Goal: Book appointment/travel/reservation

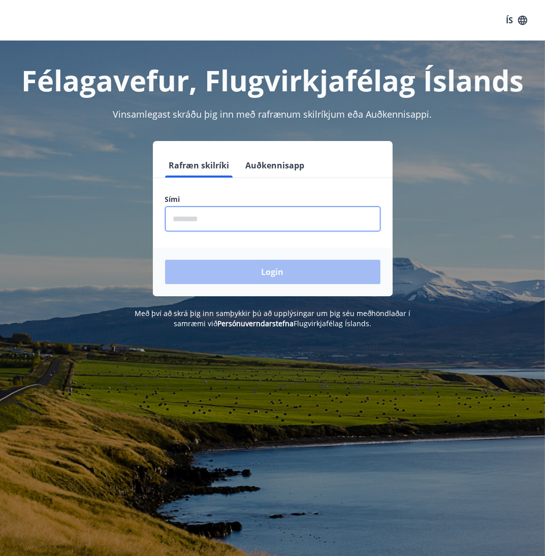
click at [240, 229] on input "phone" at bounding box center [272, 219] width 215 height 25
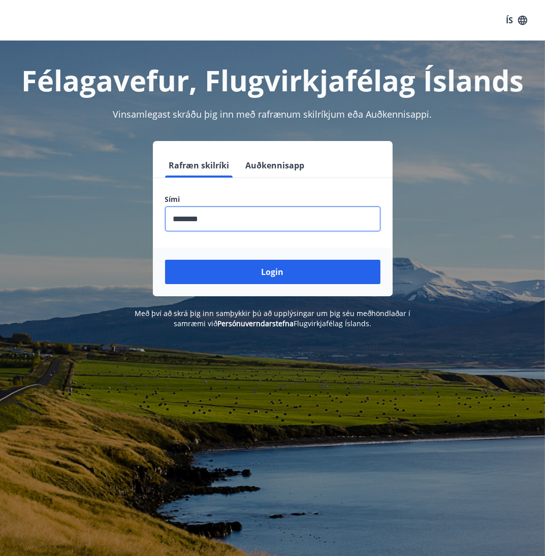
type input "********"
click at [165, 260] on button "Login" at bounding box center [272, 272] width 215 height 24
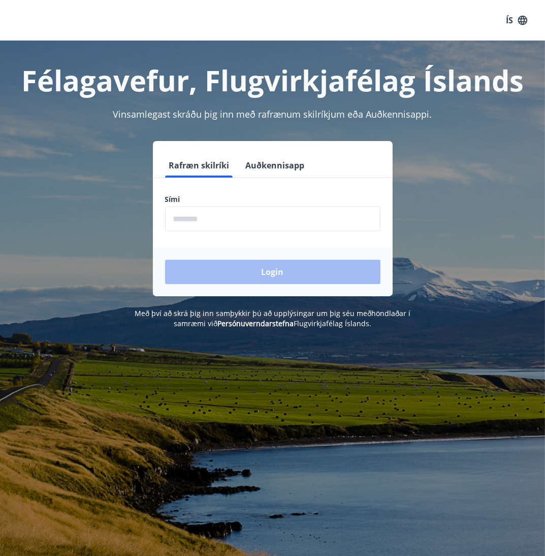
click at [235, 225] on input "phone" at bounding box center [272, 219] width 215 height 25
type input "********"
click at [165, 260] on button "Login" at bounding box center [272, 272] width 215 height 24
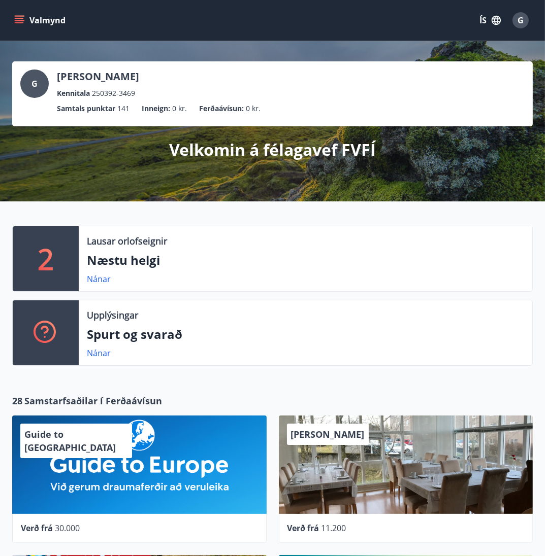
click at [146, 261] on p "Næstu helgi" at bounding box center [305, 260] width 437 height 17
click at [23, 24] on icon "menu" at bounding box center [19, 20] width 10 height 10
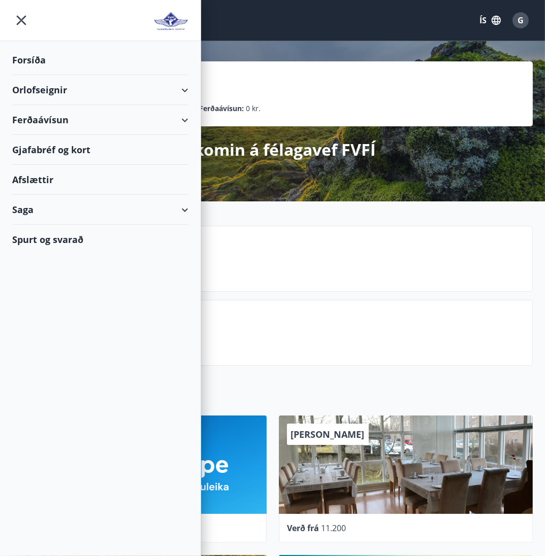
click at [183, 117] on div "Ferðaávísun" at bounding box center [100, 120] width 176 height 30
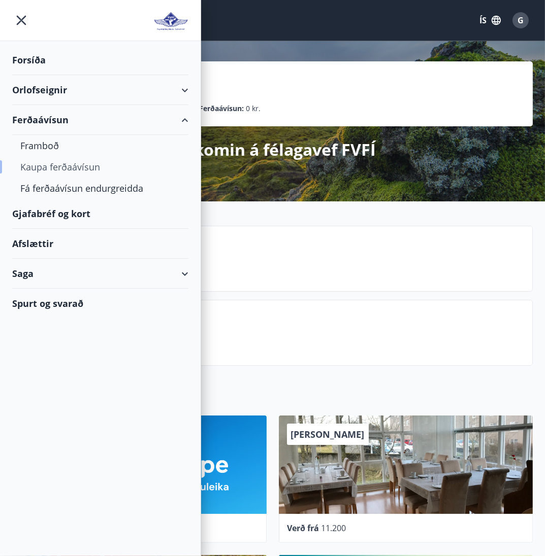
click at [87, 166] on div "Kaupa ferðaávísun" at bounding box center [100, 166] width 160 height 21
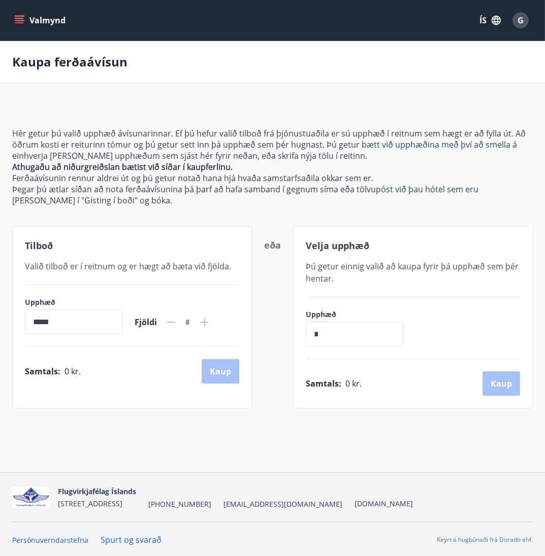
scroll to position [1, 0]
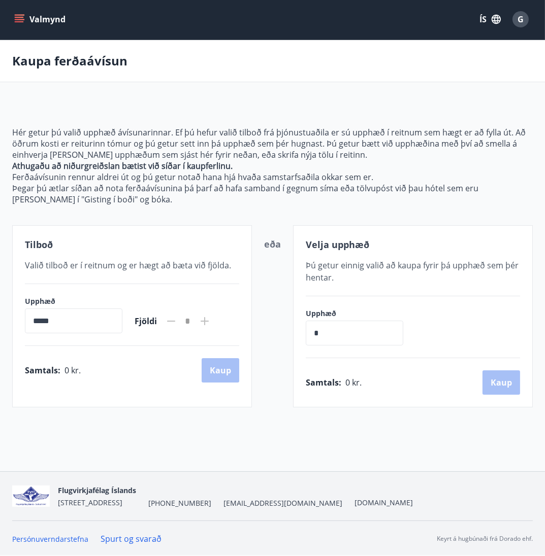
click at [83, 330] on input "*****" at bounding box center [73, 321] width 97 height 25
click at [89, 323] on input "*****" at bounding box center [73, 321] width 97 height 25
click at [352, 326] on input "*" at bounding box center [353, 333] width 97 height 25
click at [93, 323] on input "*****" at bounding box center [73, 321] width 97 height 25
click at [211, 319] on icon at bounding box center [204, 321] width 12 height 12
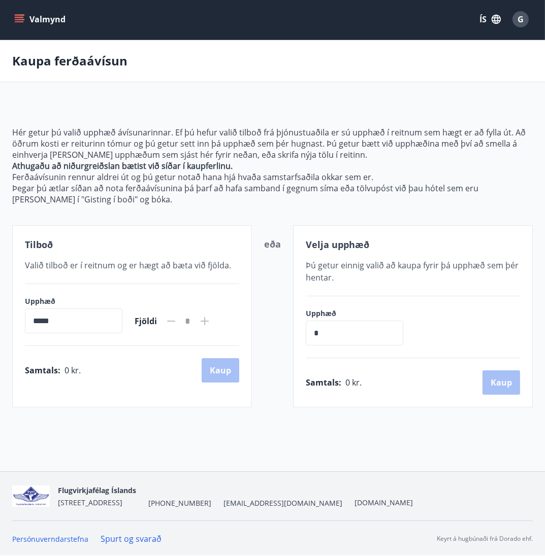
click at [211, 319] on icon at bounding box center [204, 321] width 12 height 12
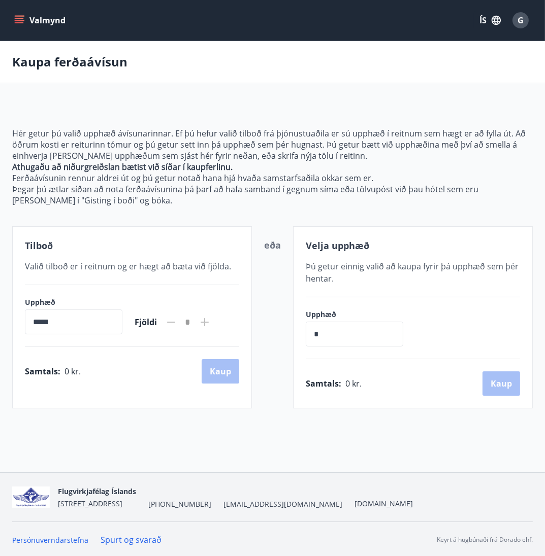
scroll to position [0, 0]
click at [17, 22] on icon "menu" at bounding box center [19, 20] width 10 height 10
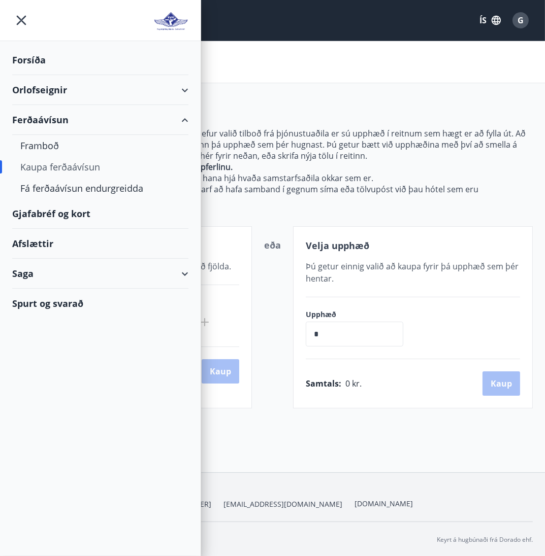
click at [75, 214] on div "Gjafabréf og kort" at bounding box center [100, 214] width 176 height 30
click at [48, 63] on div "Forsíða" at bounding box center [100, 60] width 176 height 30
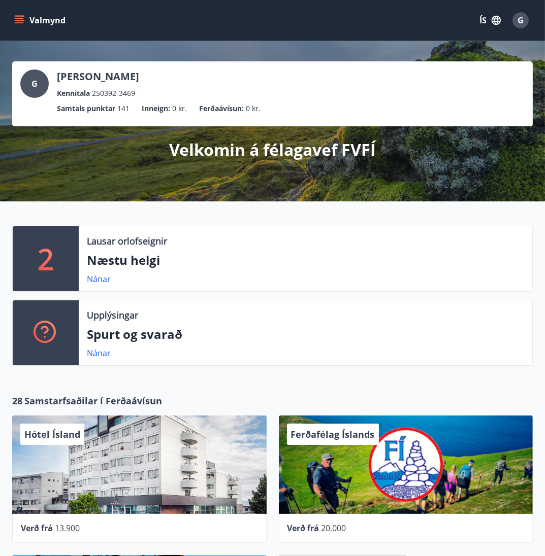
click at [17, 21] on icon "menu" at bounding box center [20, 20] width 11 height 1
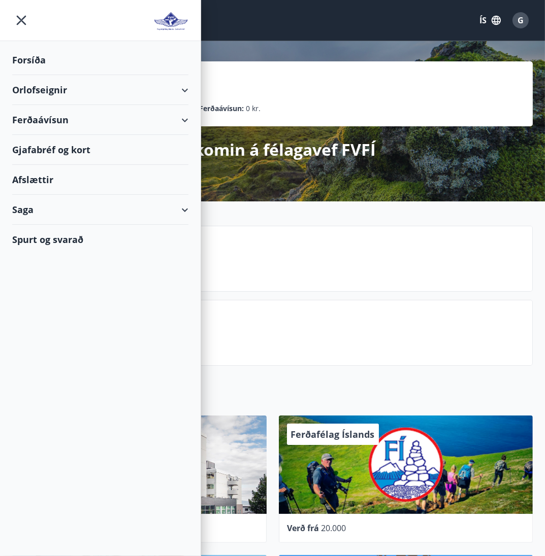
click at [295, 337] on p "Spurt og svarað" at bounding box center [305, 334] width 437 height 17
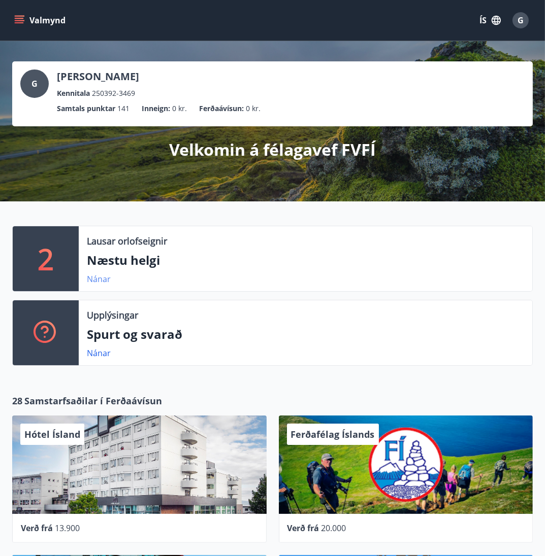
click at [95, 282] on link "Nánar" at bounding box center [99, 279] width 24 height 11
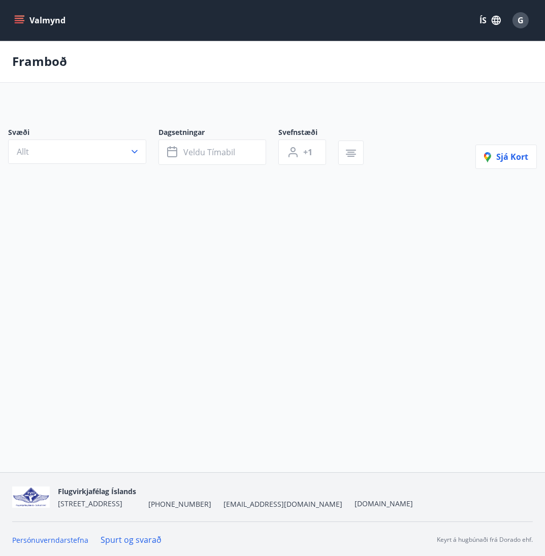
type input "*"
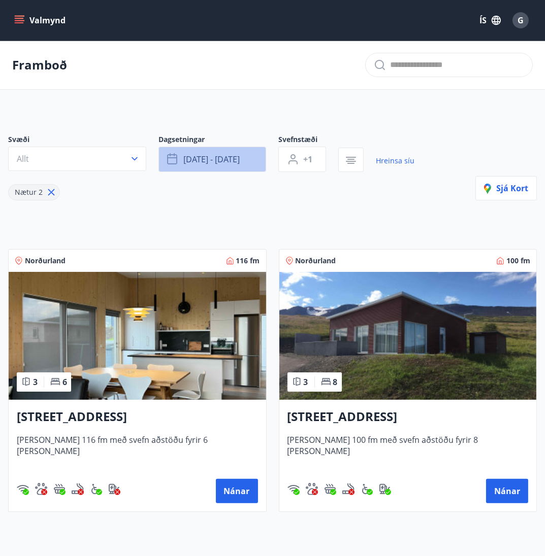
click at [207, 158] on span "sep 05 - sep 08" at bounding box center [211, 159] width 56 height 11
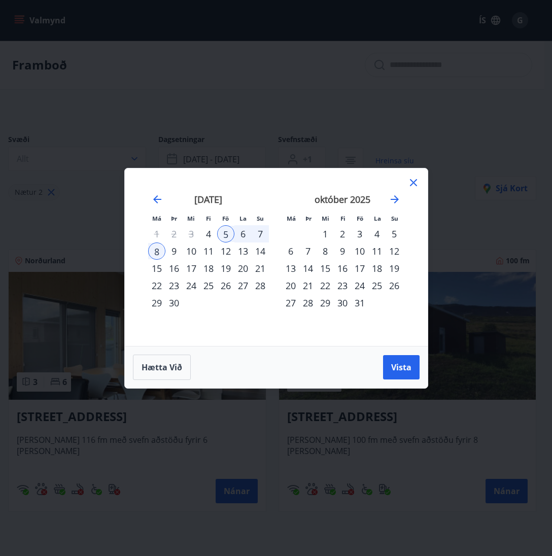
click at [357, 237] on div "3" at bounding box center [359, 233] width 17 height 17
click at [397, 231] on div "5" at bounding box center [394, 233] width 17 height 17
click at [398, 365] on span "Vista" at bounding box center [401, 367] width 20 height 11
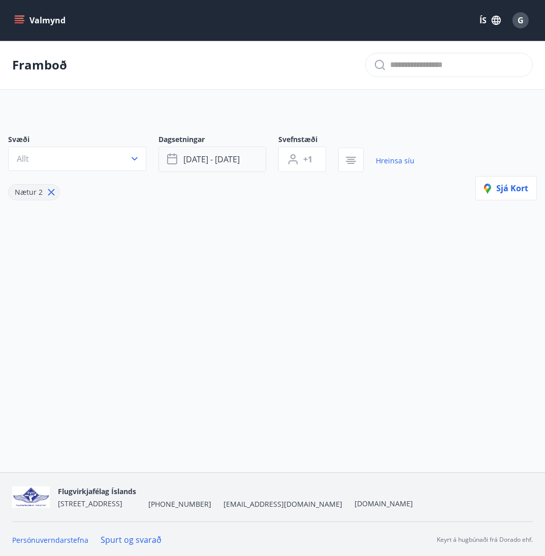
click at [224, 163] on span "okt 03 - okt 05" at bounding box center [211, 159] width 56 height 11
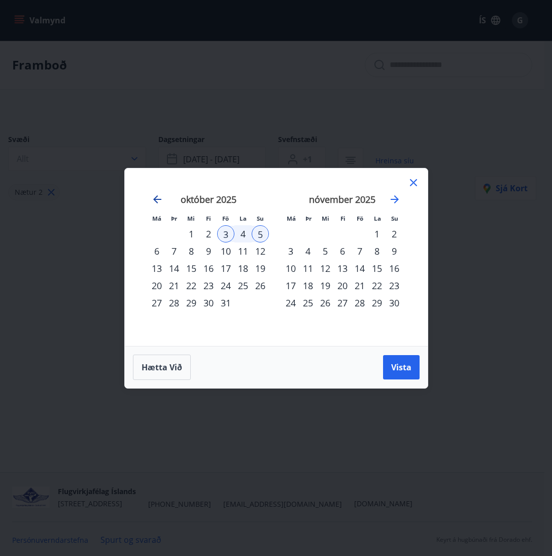
click at [156, 203] on icon "Move backward to switch to the previous month." at bounding box center [157, 199] width 12 height 12
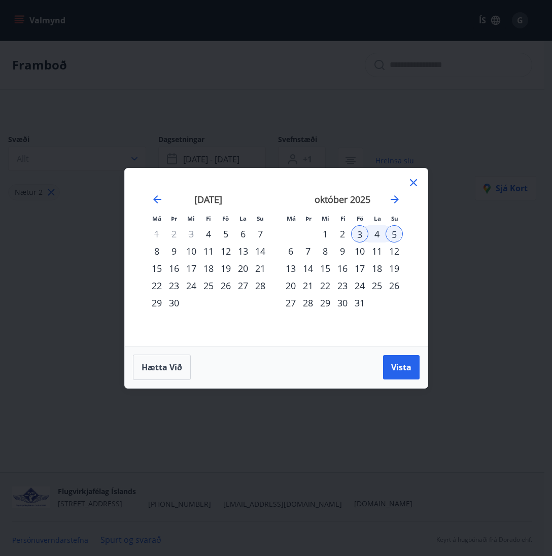
click at [227, 285] on div "26" at bounding box center [225, 285] width 17 height 17
click at [262, 281] on div "28" at bounding box center [260, 285] width 17 height 17
click at [400, 371] on span "Vista" at bounding box center [401, 367] width 20 height 11
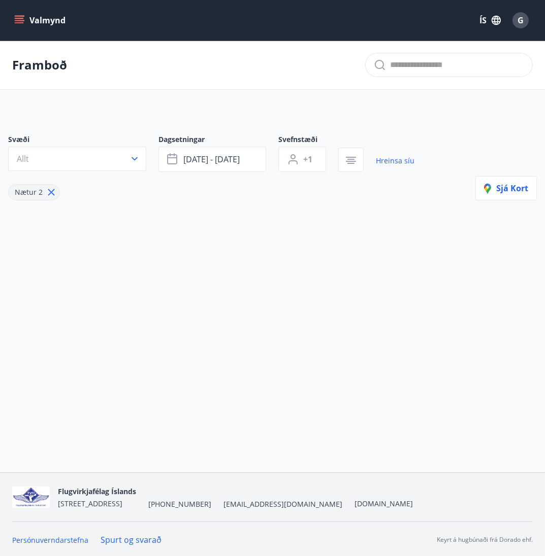
click at [19, 21] on icon "menu" at bounding box center [19, 20] width 10 height 10
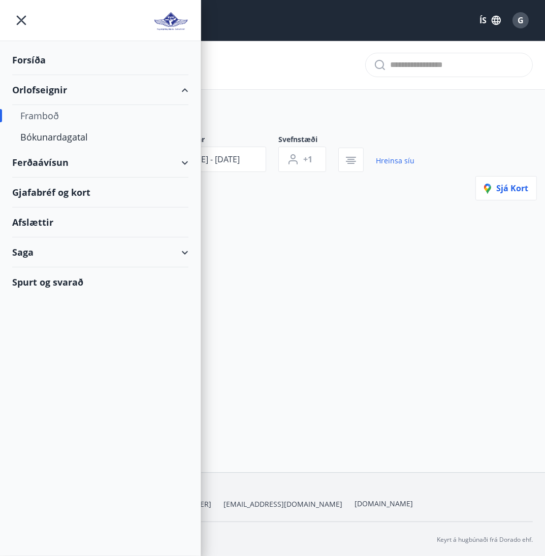
click at [38, 66] on div "Forsíða" at bounding box center [100, 60] width 176 height 30
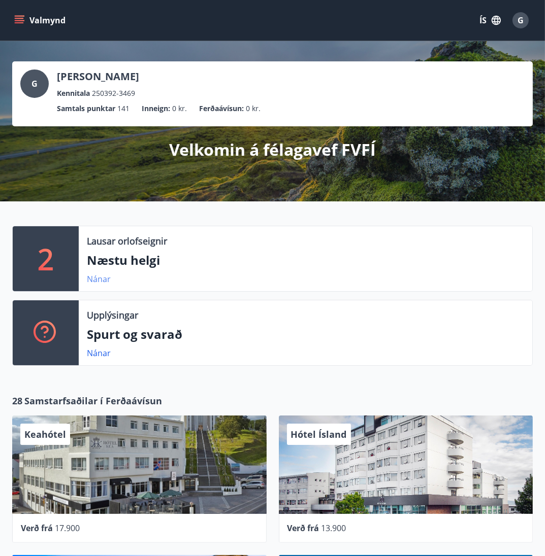
click at [93, 278] on link "Nánar" at bounding box center [99, 279] width 24 height 11
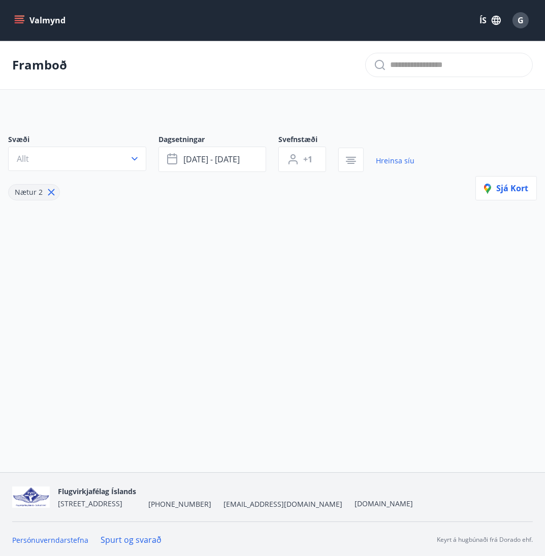
type input "*"
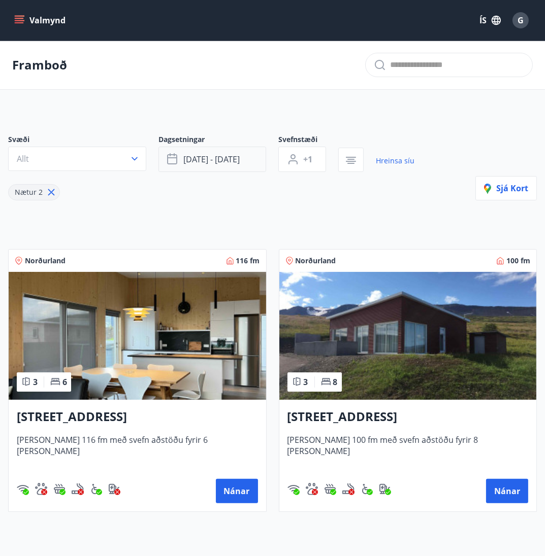
click at [213, 164] on button "sep 05 - sep 08" at bounding box center [212, 159] width 108 height 25
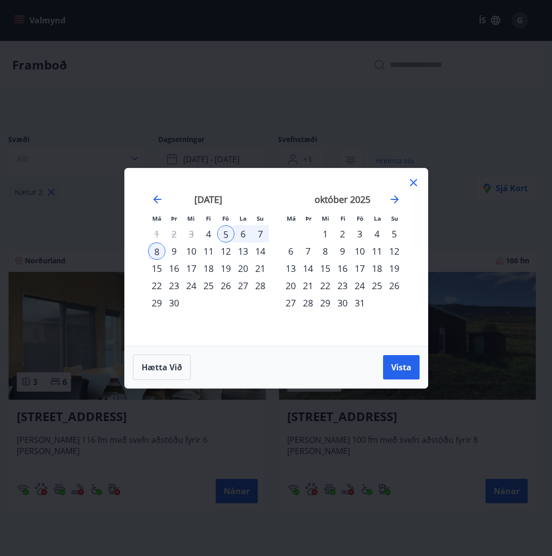
click at [226, 283] on div "26" at bounding box center [225, 285] width 17 height 17
click at [157, 302] on div "29" at bounding box center [156, 302] width 17 height 17
click at [388, 361] on button "Vista" at bounding box center [401, 367] width 37 height 24
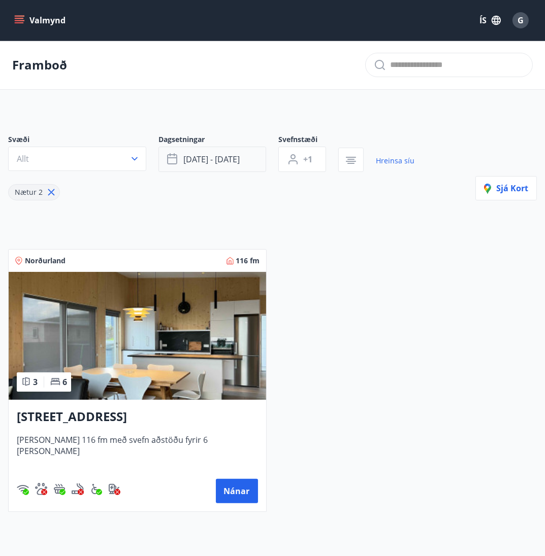
click at [247, 158] on button "sep 26 - sep 29" at bounding box center [212, 159] width 108 height 25
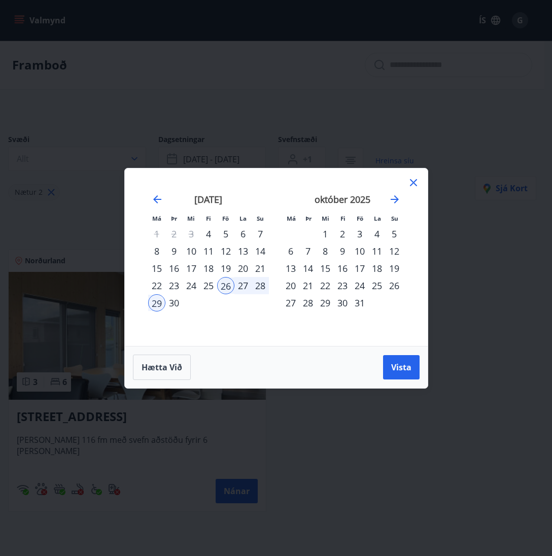
click at [359, 232] on div "3" at bounding box center [359, 233] width 17 height 17
click at [293, 255] on div "6" at bounding box center [290, 251] width 17 height 17
click at [414, 376] on button "Vista" at bounding box center [401, 367] width 37 height 24
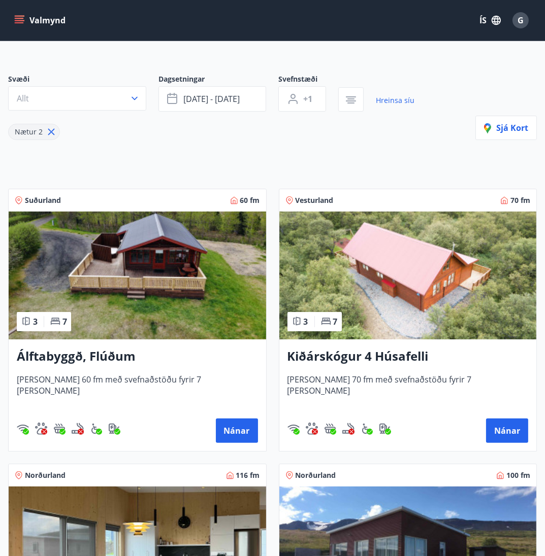
scroll to position [59, 0]
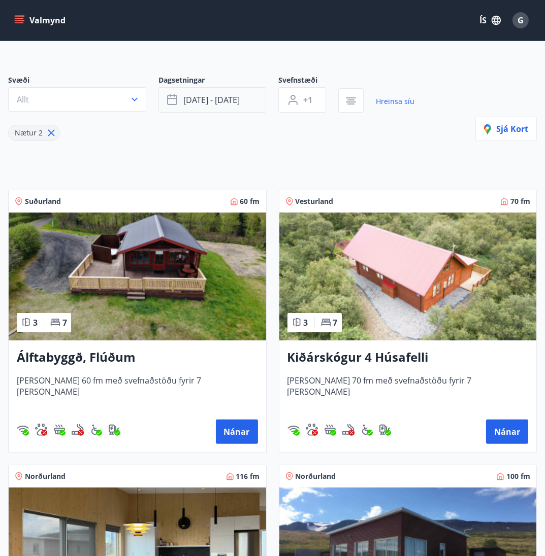
click at [211, 105] on button "okt 03 - okt 06" at bounding box center [212, 99] width 108 height 25
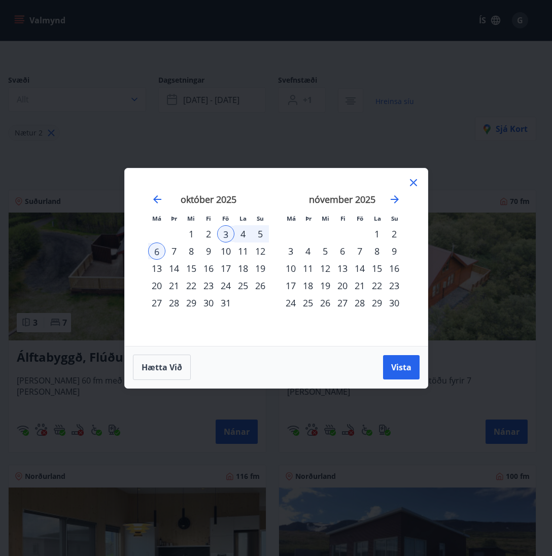
click at [223, 248] on div "10" at bounding box center [225, 251] width 17 height 17
click at [158, 263] on div "13" at bounding box center [156, 268] width 17 height 17
click at [386, 360] on button "Vista" at bounding box center [401, 367] width 37 height 24
